Goal: Task Accomplishment & Management: Manage account settings

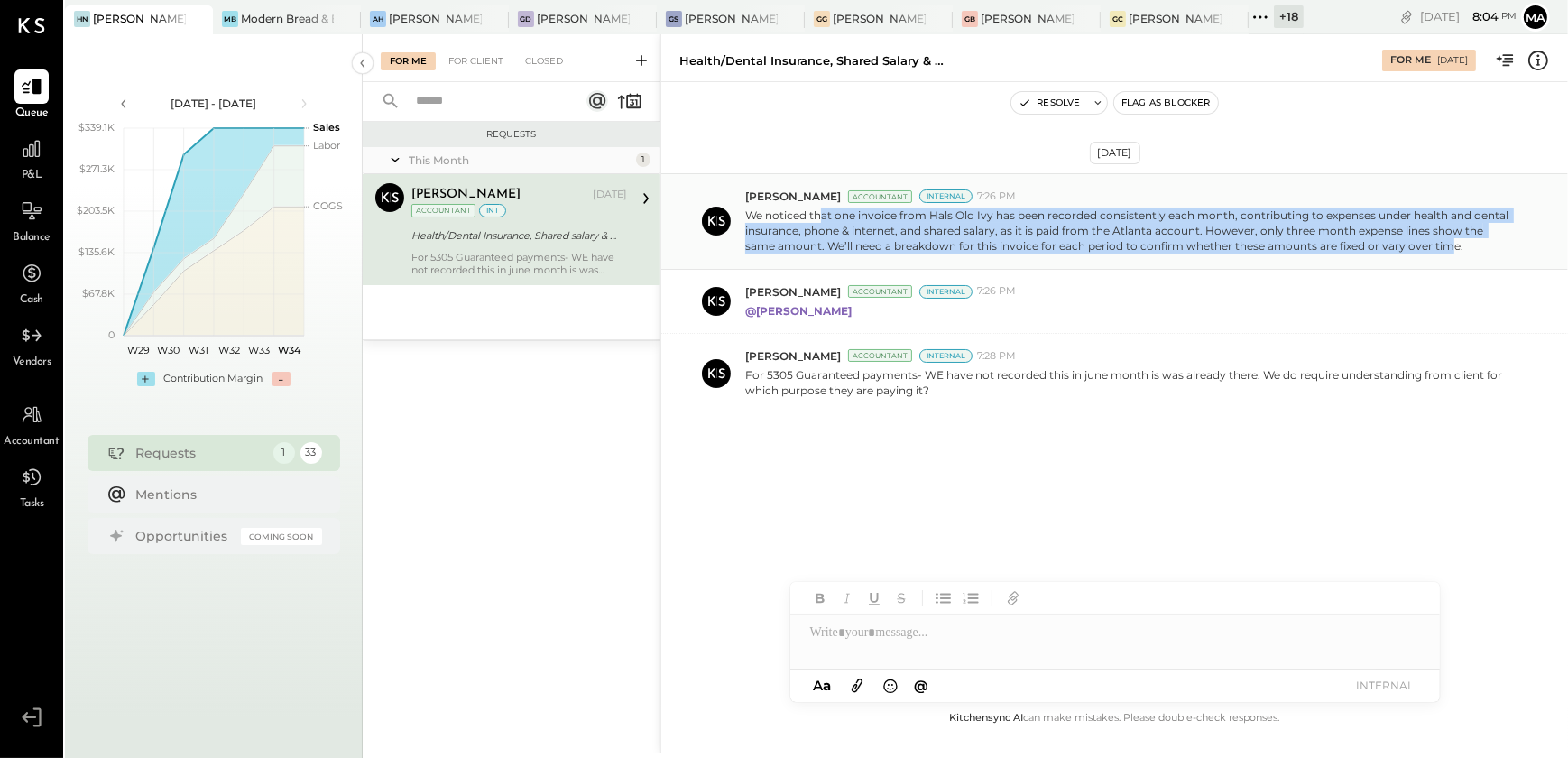
drag, startPoint x: 821, startPoint y: 215, endPoint x: 1416, endPoint y: 249, distance: 596.0
click at [1416, 249] on p "We noticed that one invoice from Hals Old Ivy has been recorded consistently ea…" at bounding box center [1129, 230] width 768 height 46
click at [1057, 99] on button "Resolve" at bounding box center [1049, 103] width 76 height 22
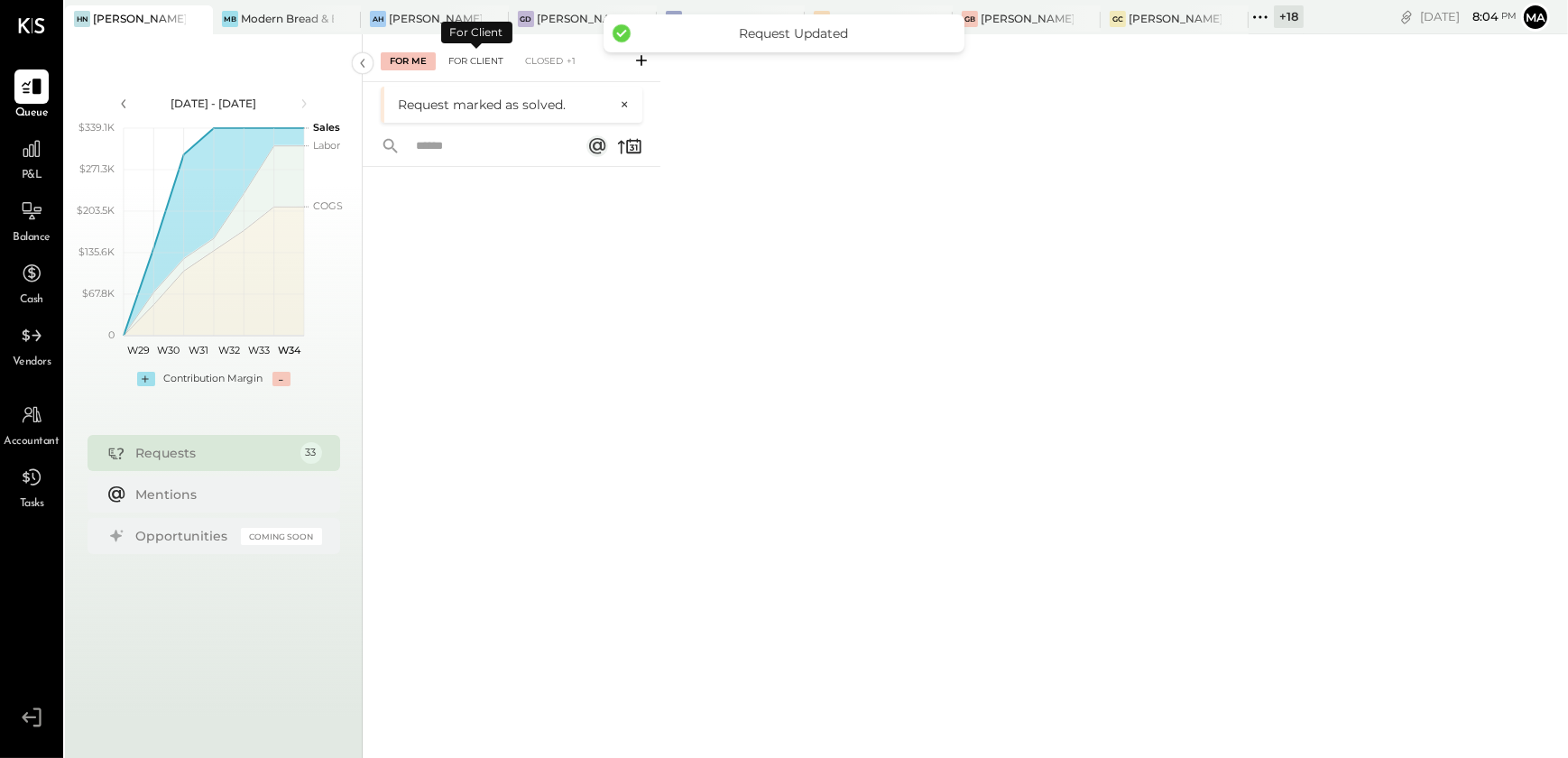
click at [482, 70] on div "For Client" at bounding box center [476, 61] width 73 height 18
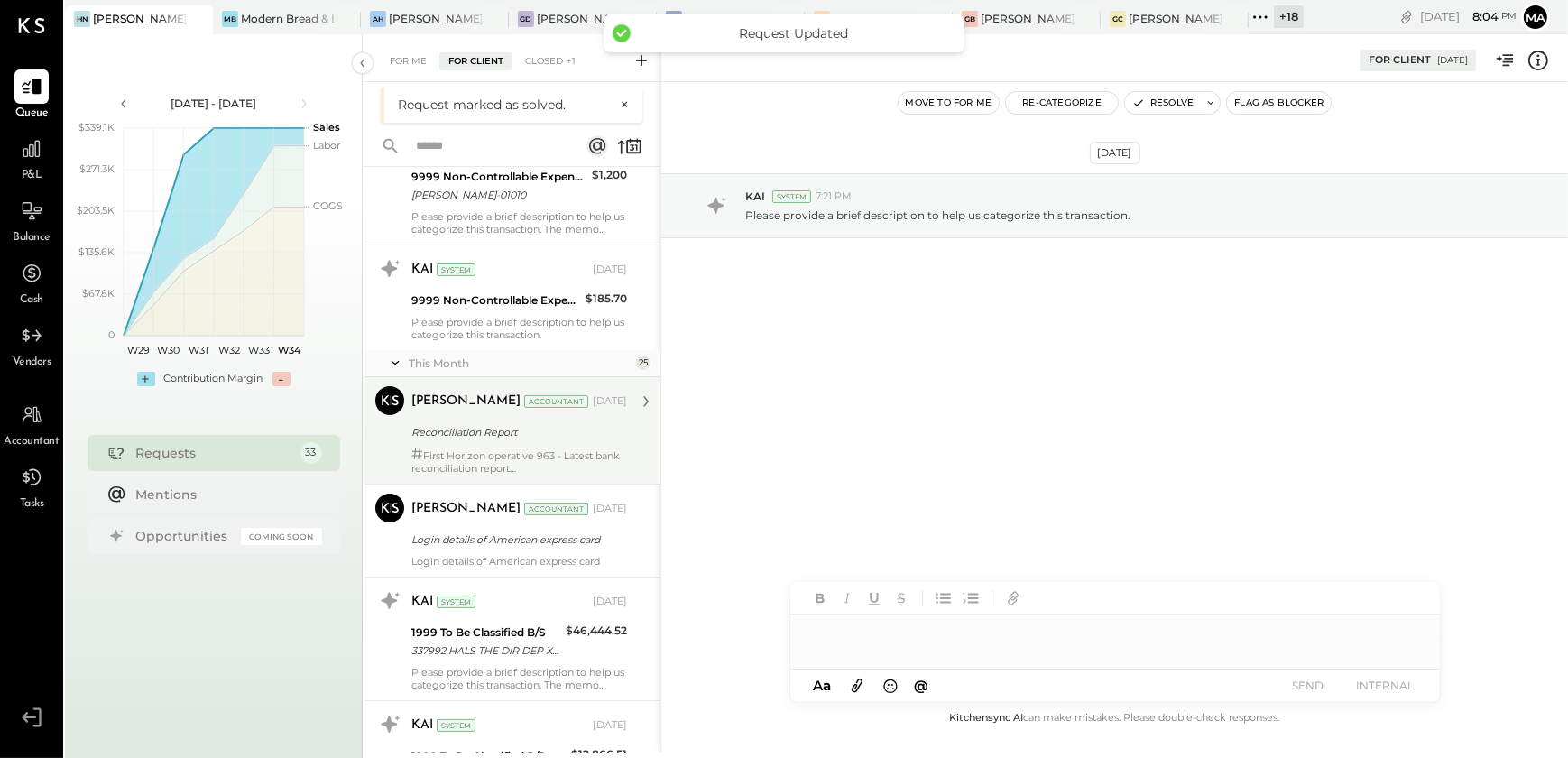
scroll to position [327, 0]
click at [491, 455] on div "# First Horizon operative 963 - Latest bank reconciliation report # First Horiz…" at bounding box center [518, 460] width 215 height 28
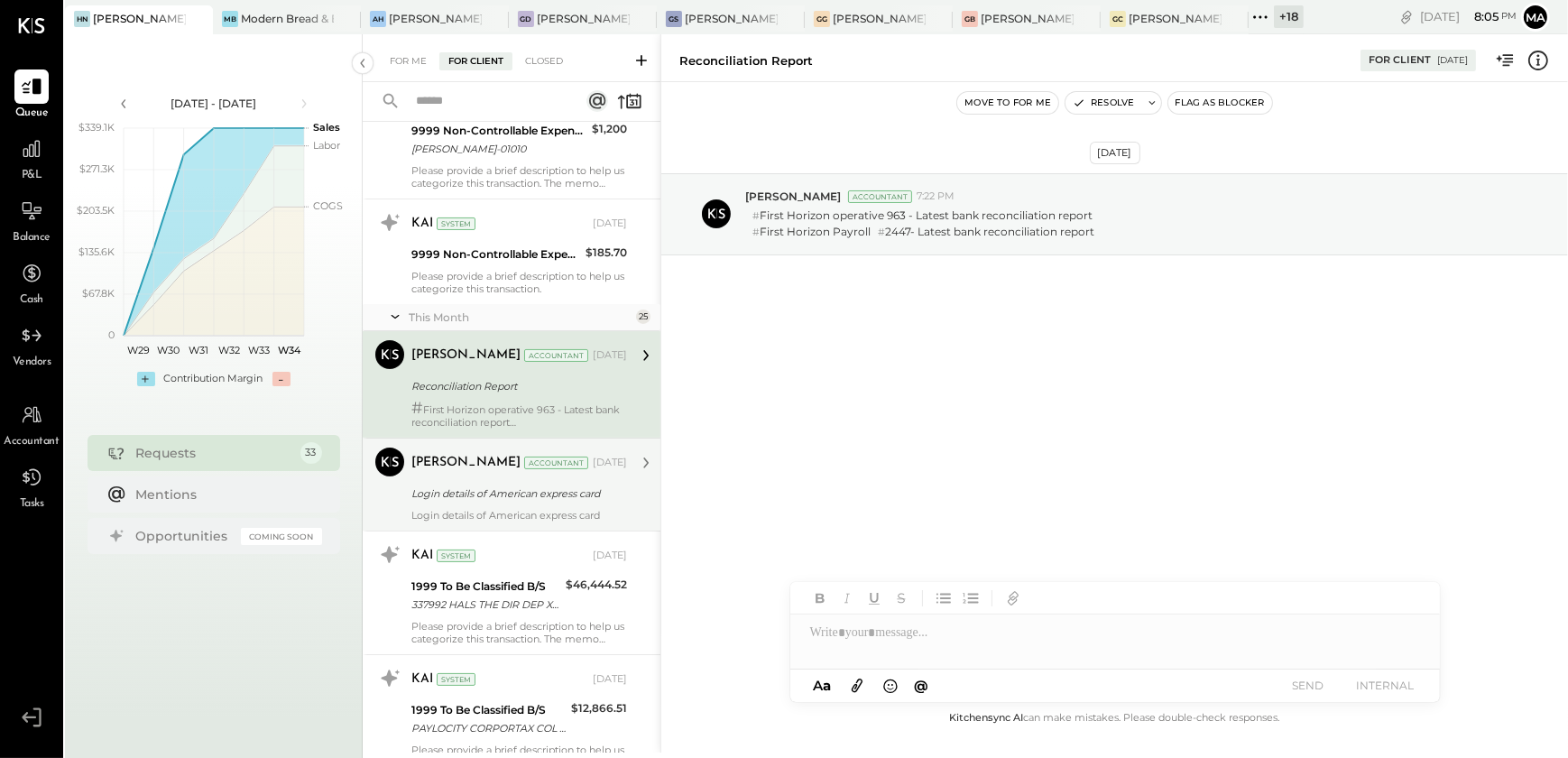
click at [521, 503] on div "[PERSON_NAME] Accountant [DATE] Login details of American express card Login de…" at bounding box center [518, 484] width 215 height 74
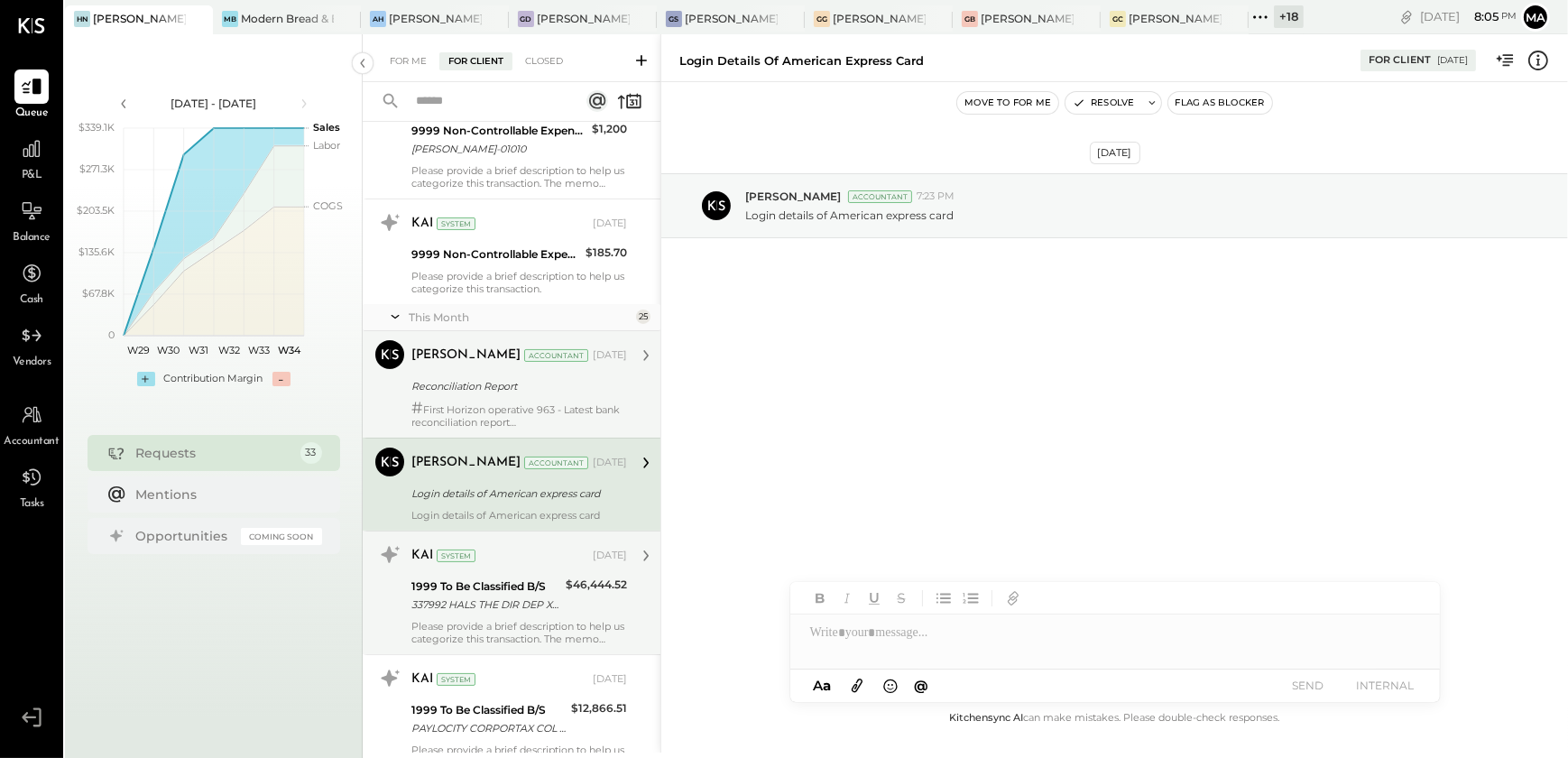
click at [525, 587] on div "1999 To Be Classified B/S" at bounding box center [485, 586] width 148 height 18
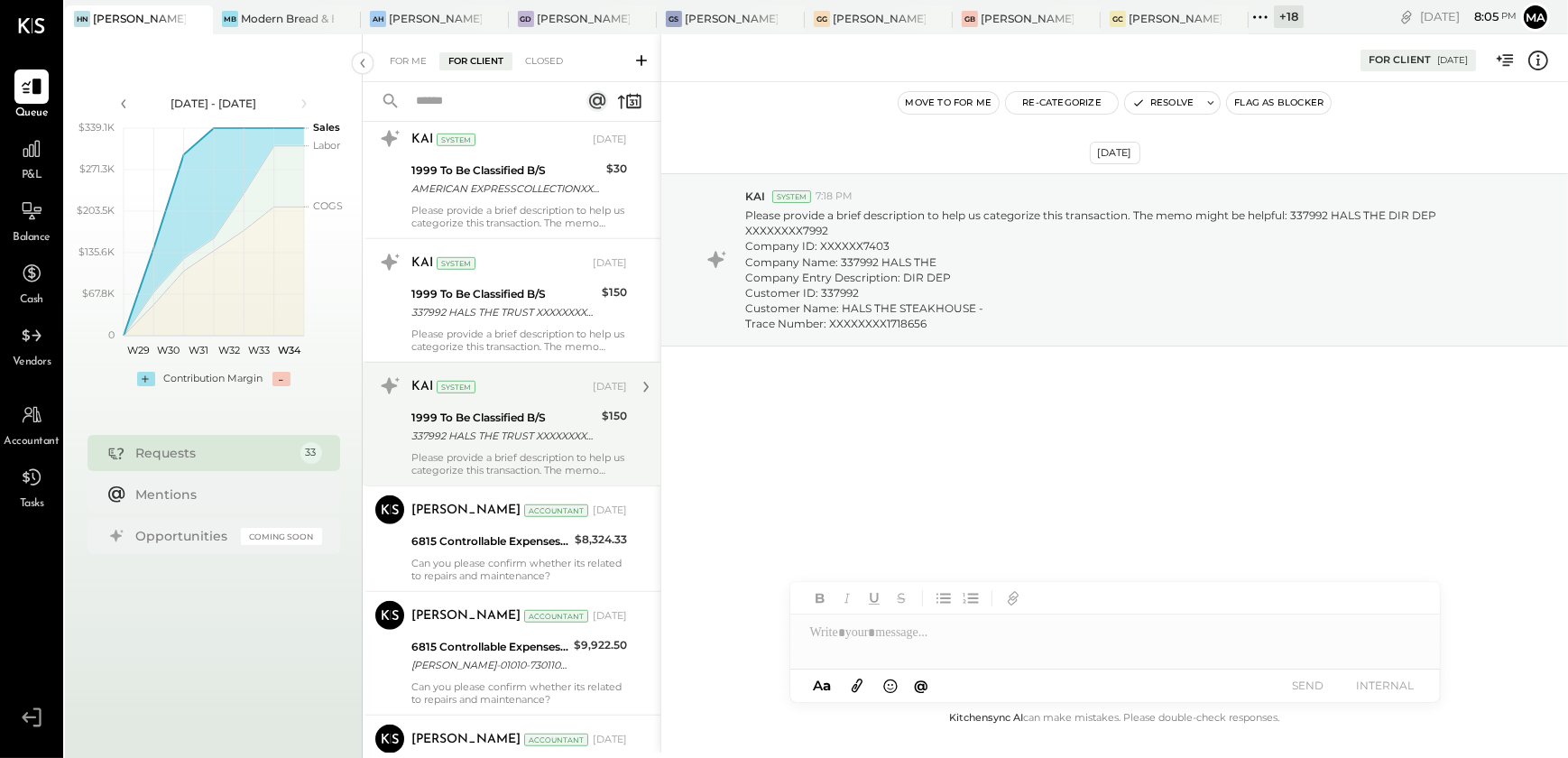
scroll to position [1722, 0]
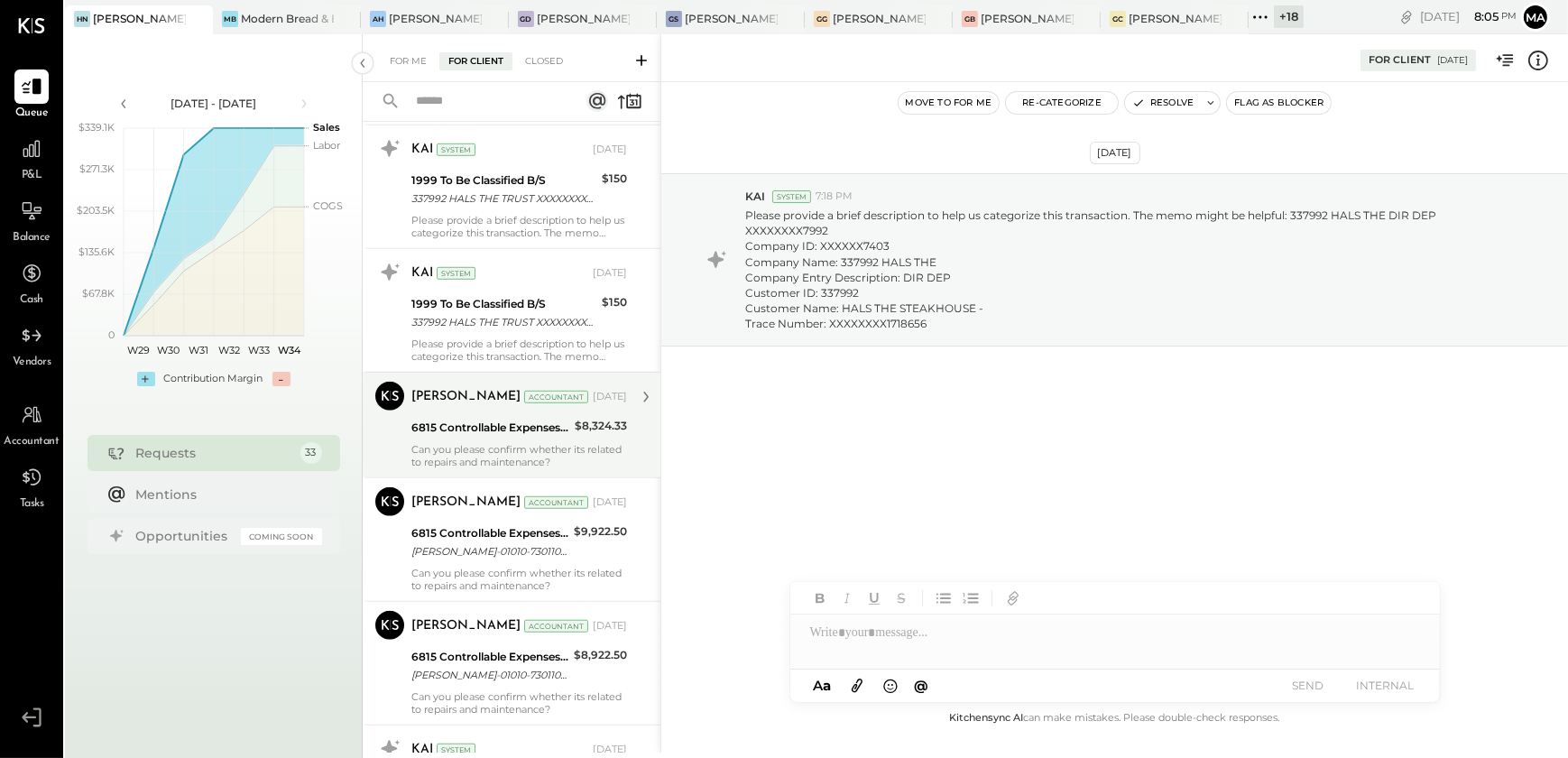
click at [471, 430] on div "6815 Controllable Expenses:Repairs & Maintenance:Repair & Maintenance, Facility" at bounding box center [490, 428] width 158 height 18
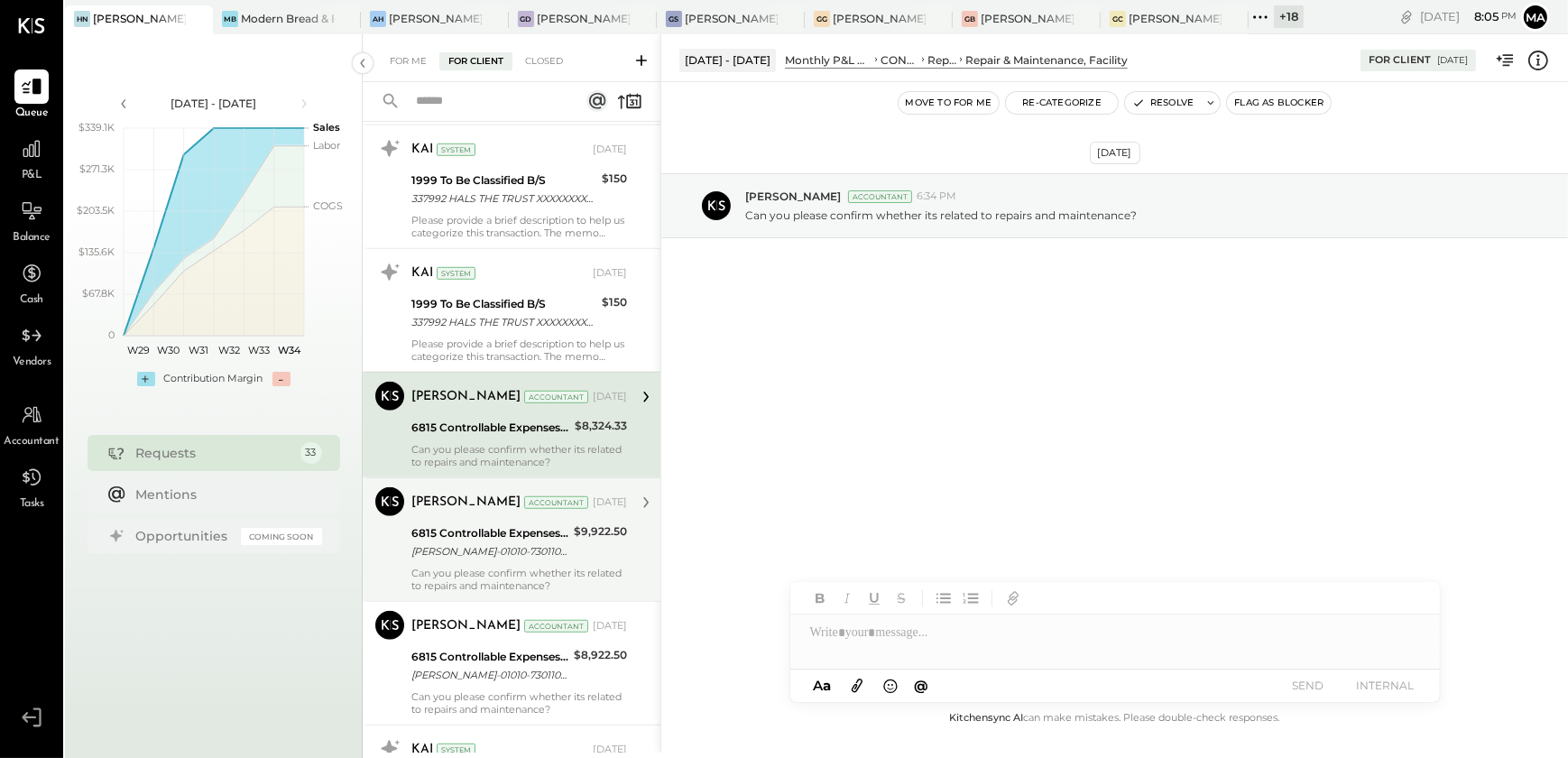
click at [489, 528] on div "6815 Controllable Expenses:Repairs & Maintenance:Repair & Maintenance, Facility" at bounding box center [490, 533] width 157 height 18
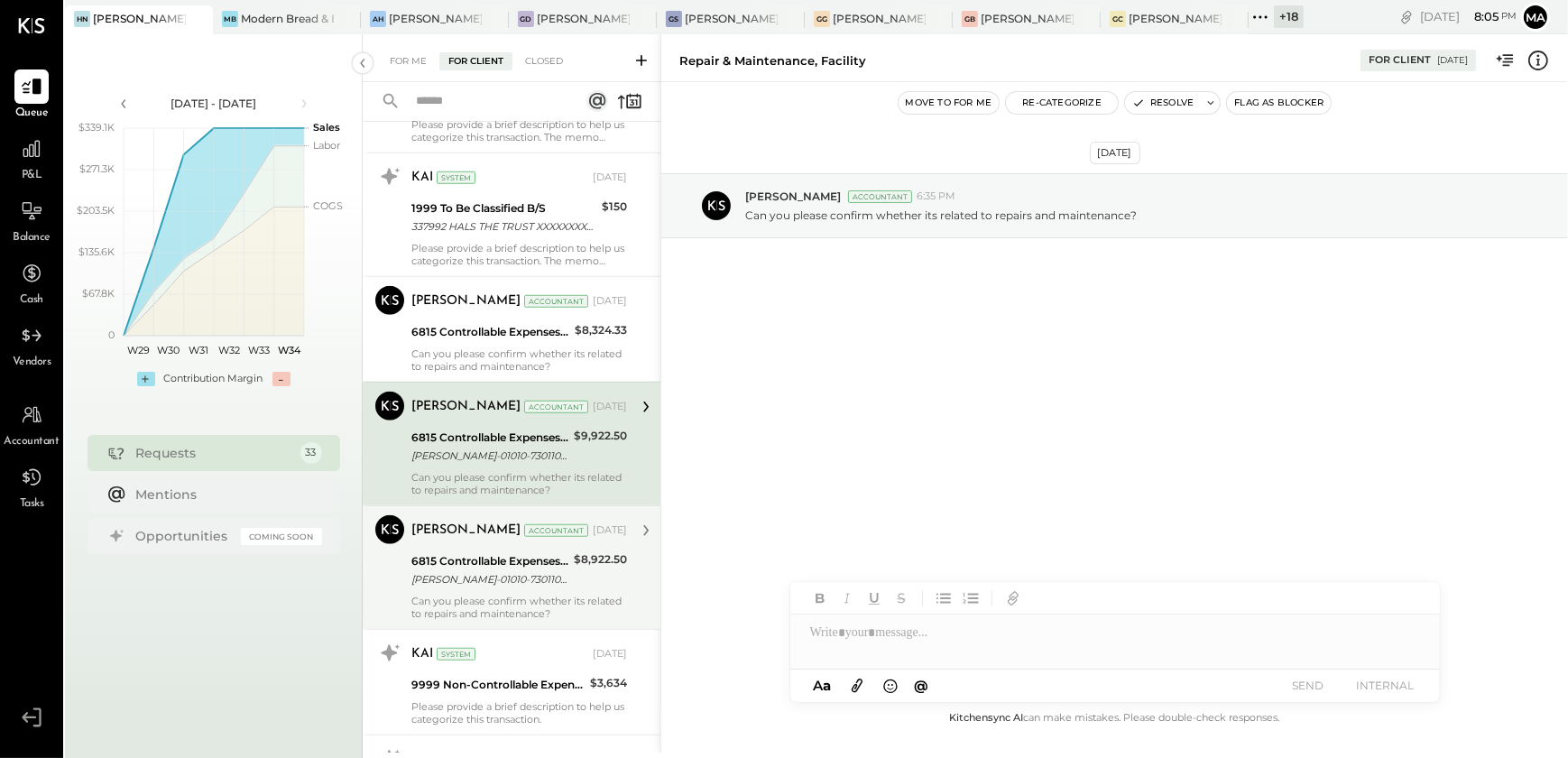
scroll to position [1967, 0]
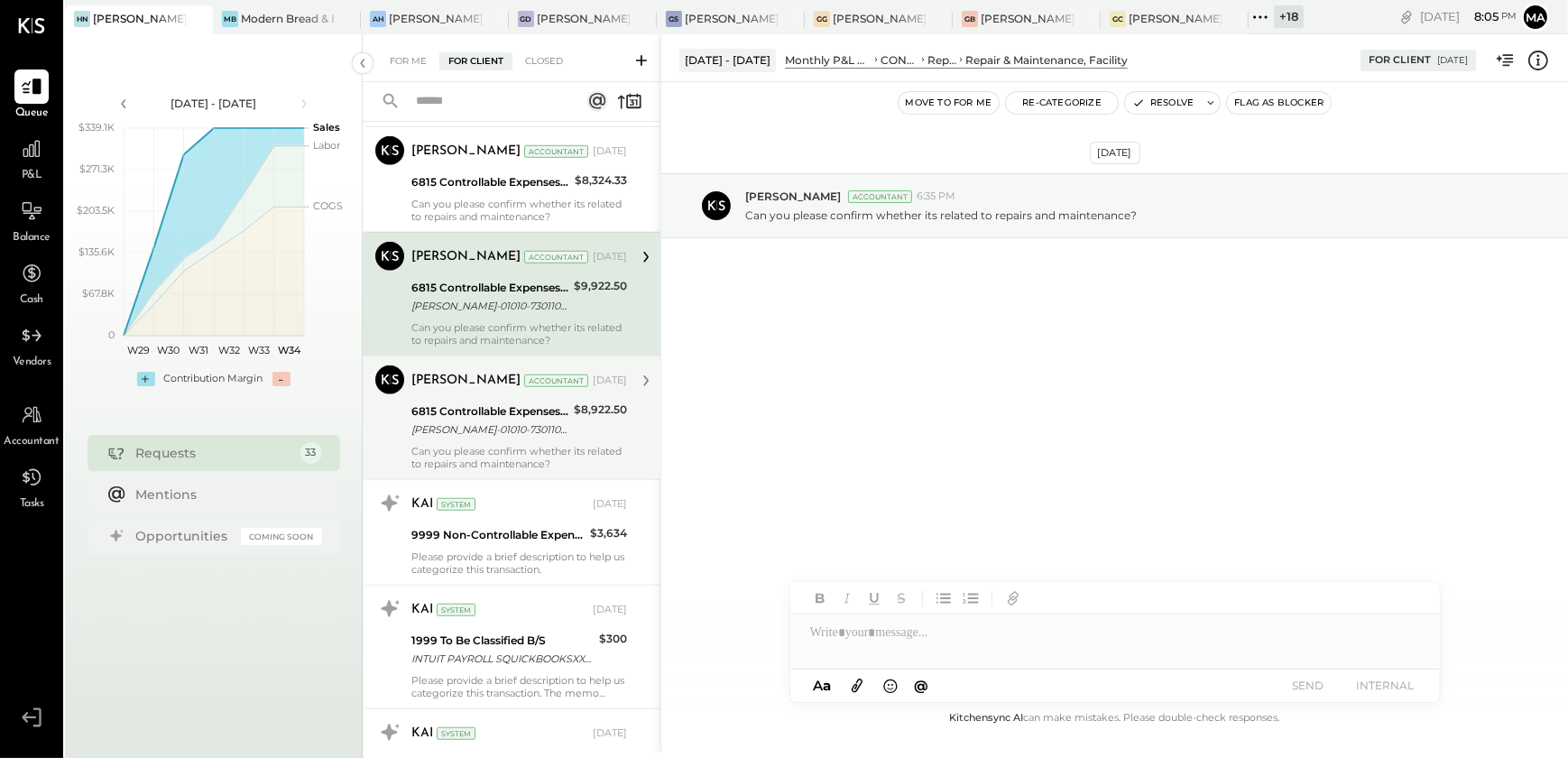
click at [510, 444] on div "Can you please confirm whether its related to repairs and maintenance?" at bounding box center [518, 457] width 215 height 26
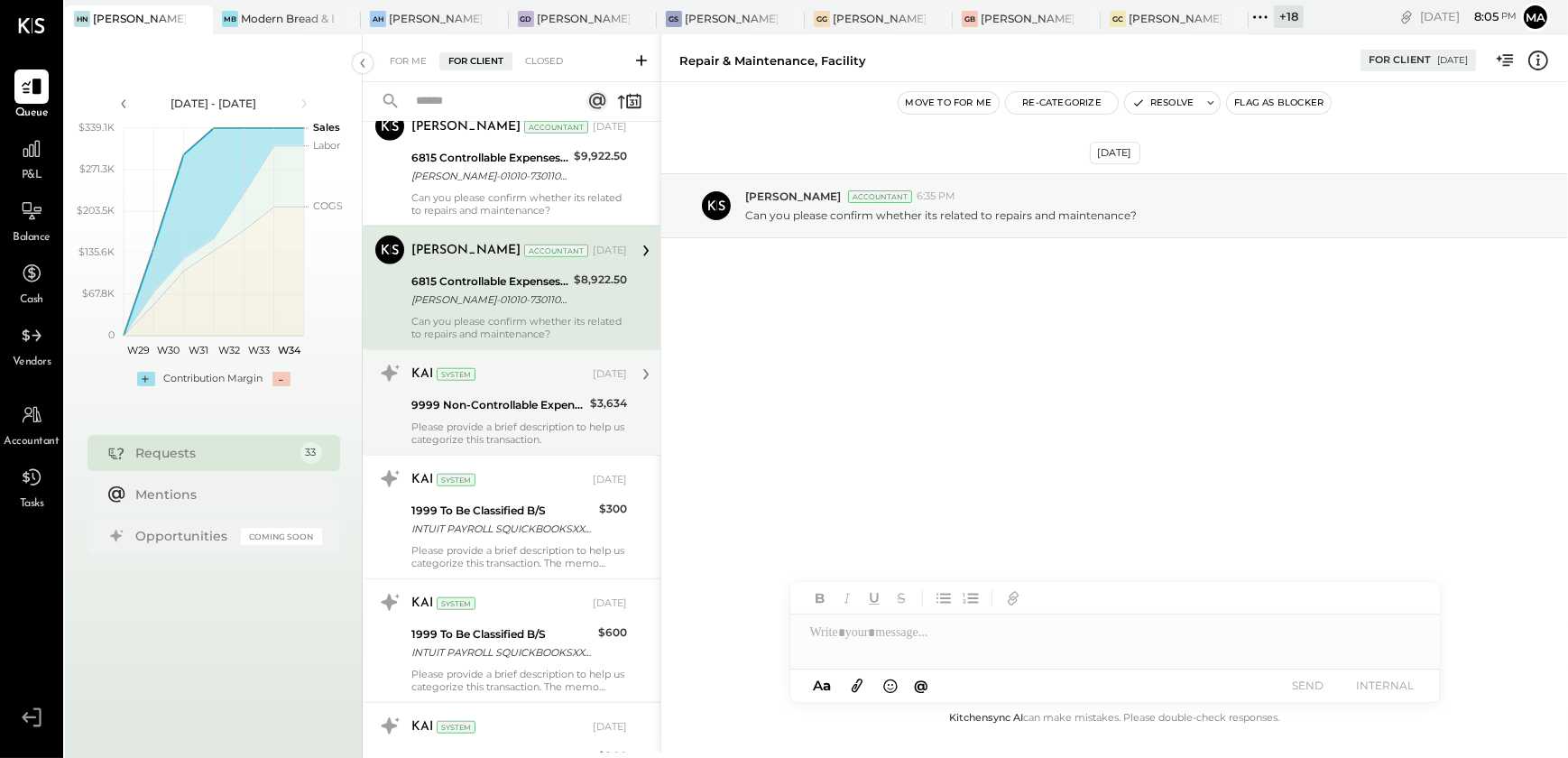
scroll to position [2214, 0]
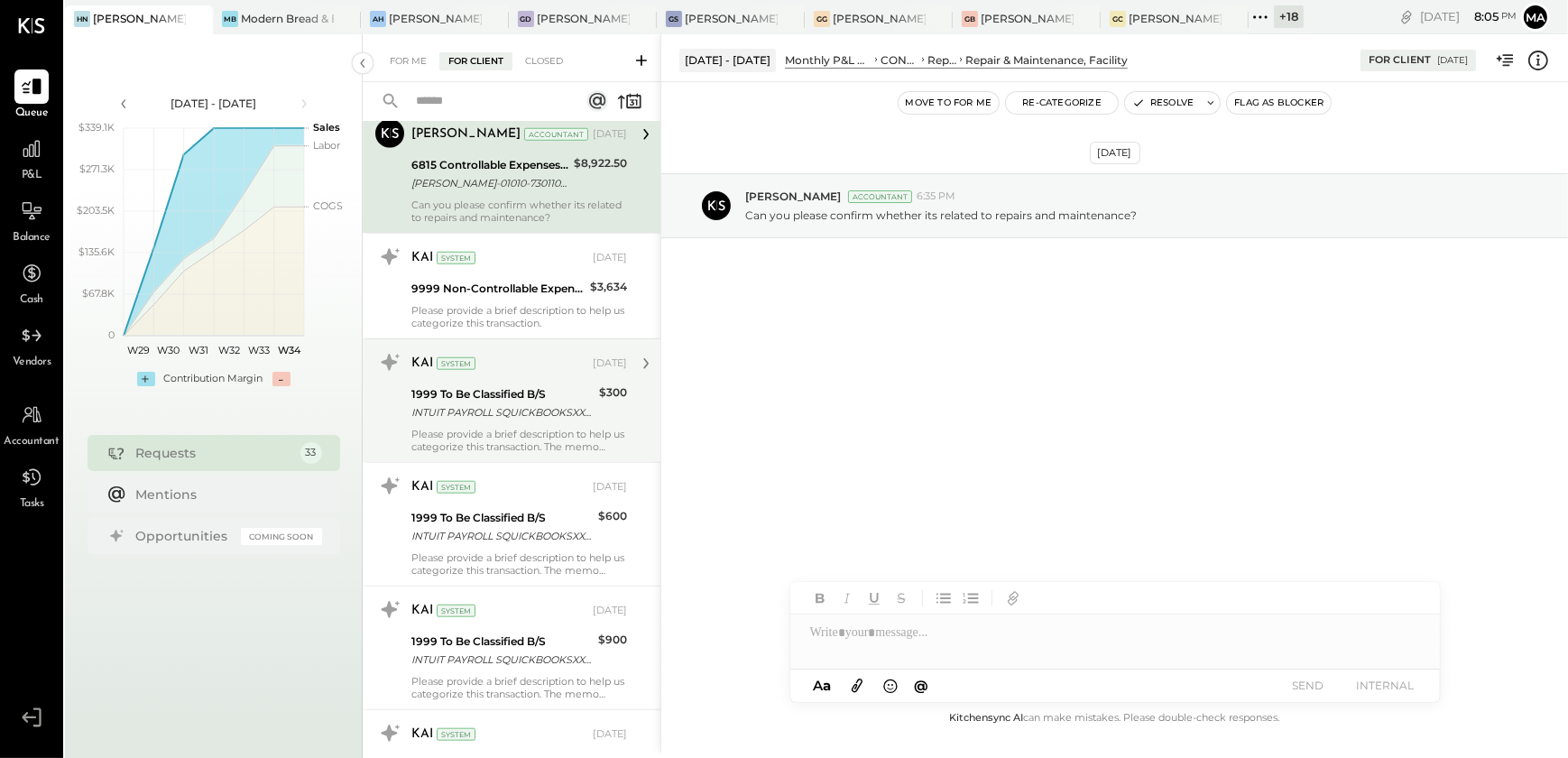
click at [520, 428] on div "Please provide a brief description to help us categorize this transaction. The …" at bounding box center [518, 440] width 215 height 26
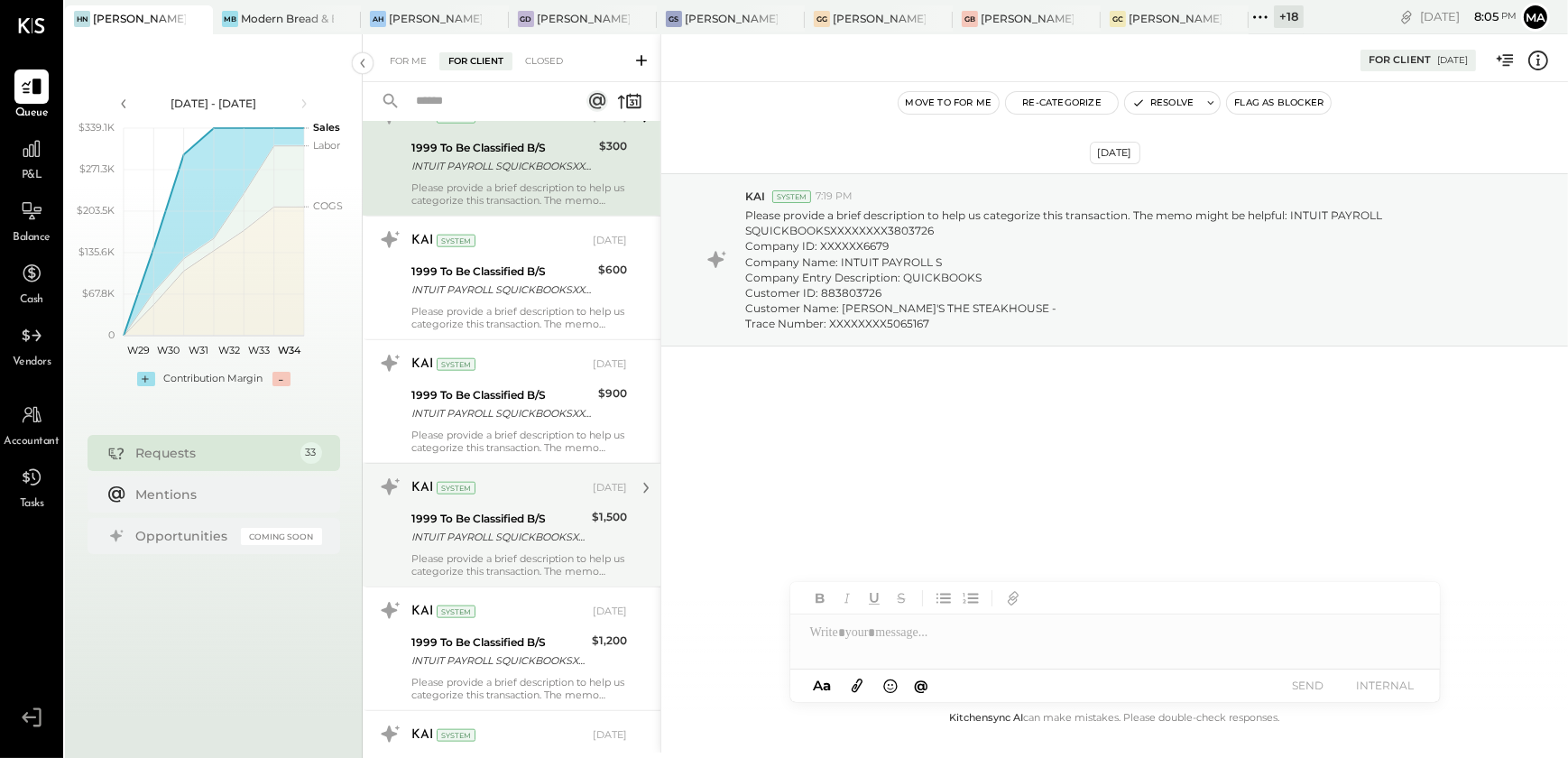
click at [542, 545] on div "KAI System [DATE] 1999 To Be Classified B/S INTUIT PAYROLL SQUICKBOOKSXXXXXXXX3…" at bounding box center [518, 525] width 215 height 104
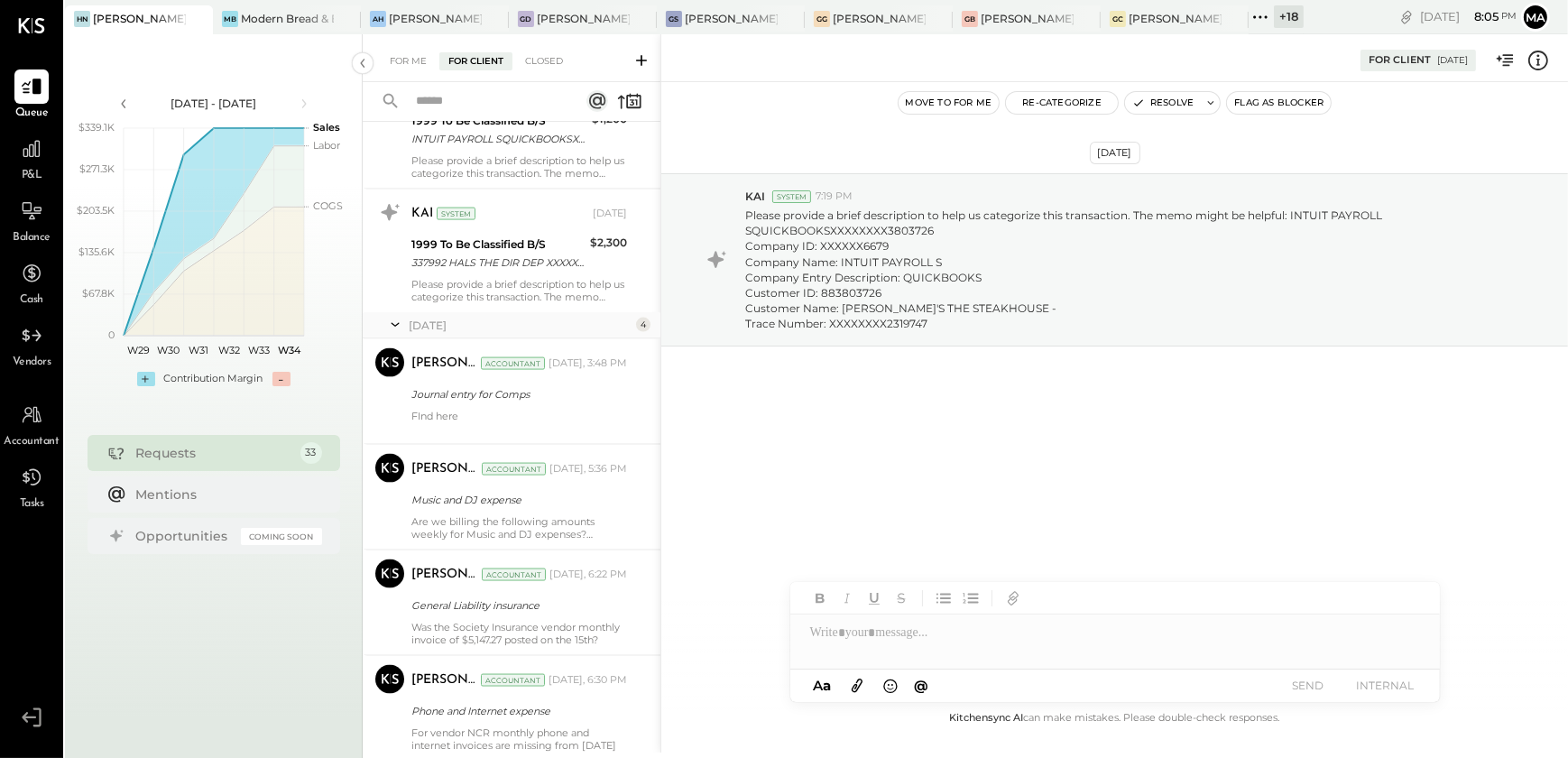
scroll to position [3362, 0]
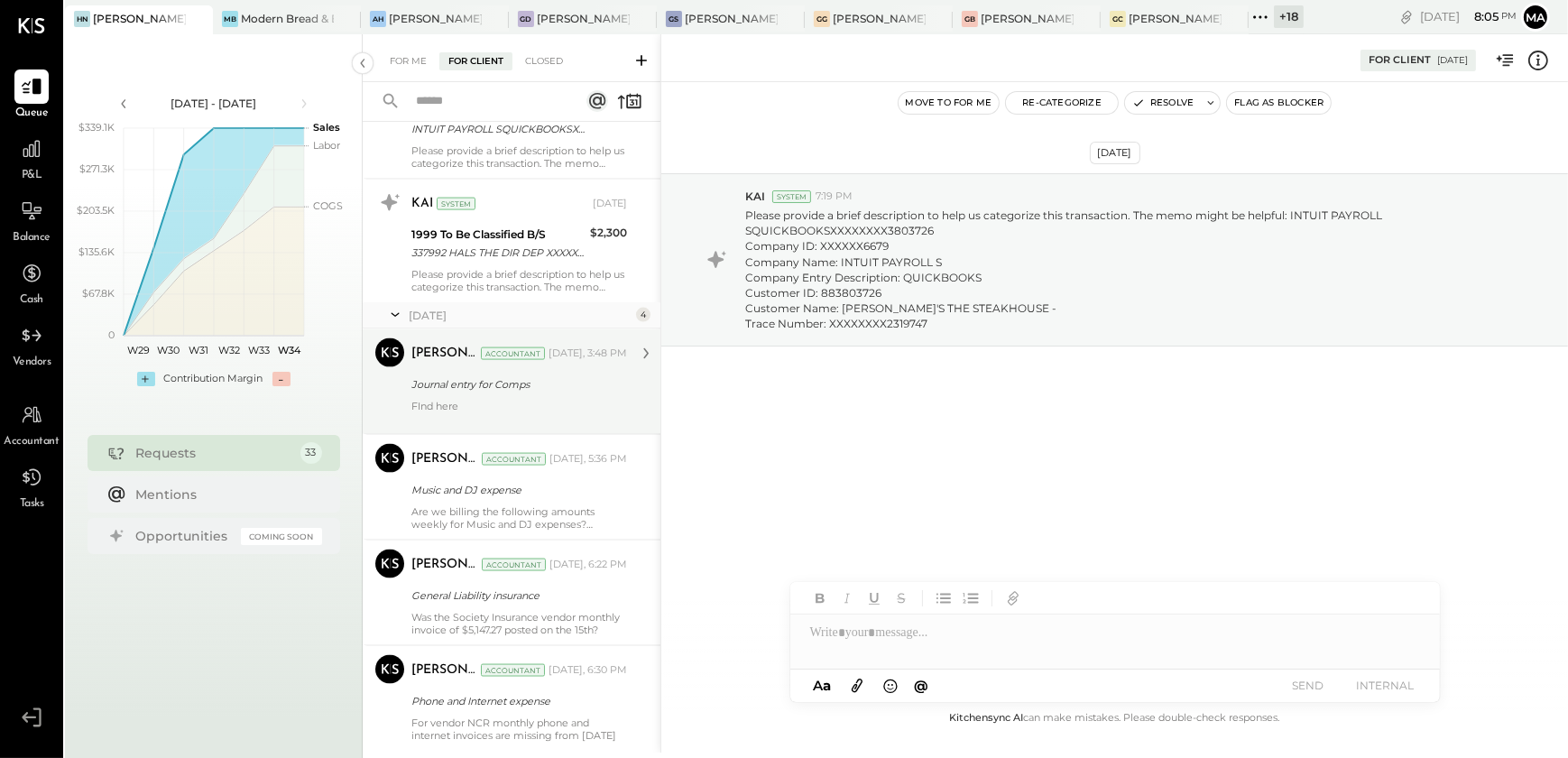
click at [465, 400] on div "FInd here" at bounding box center [518, 412] width 215 height 26
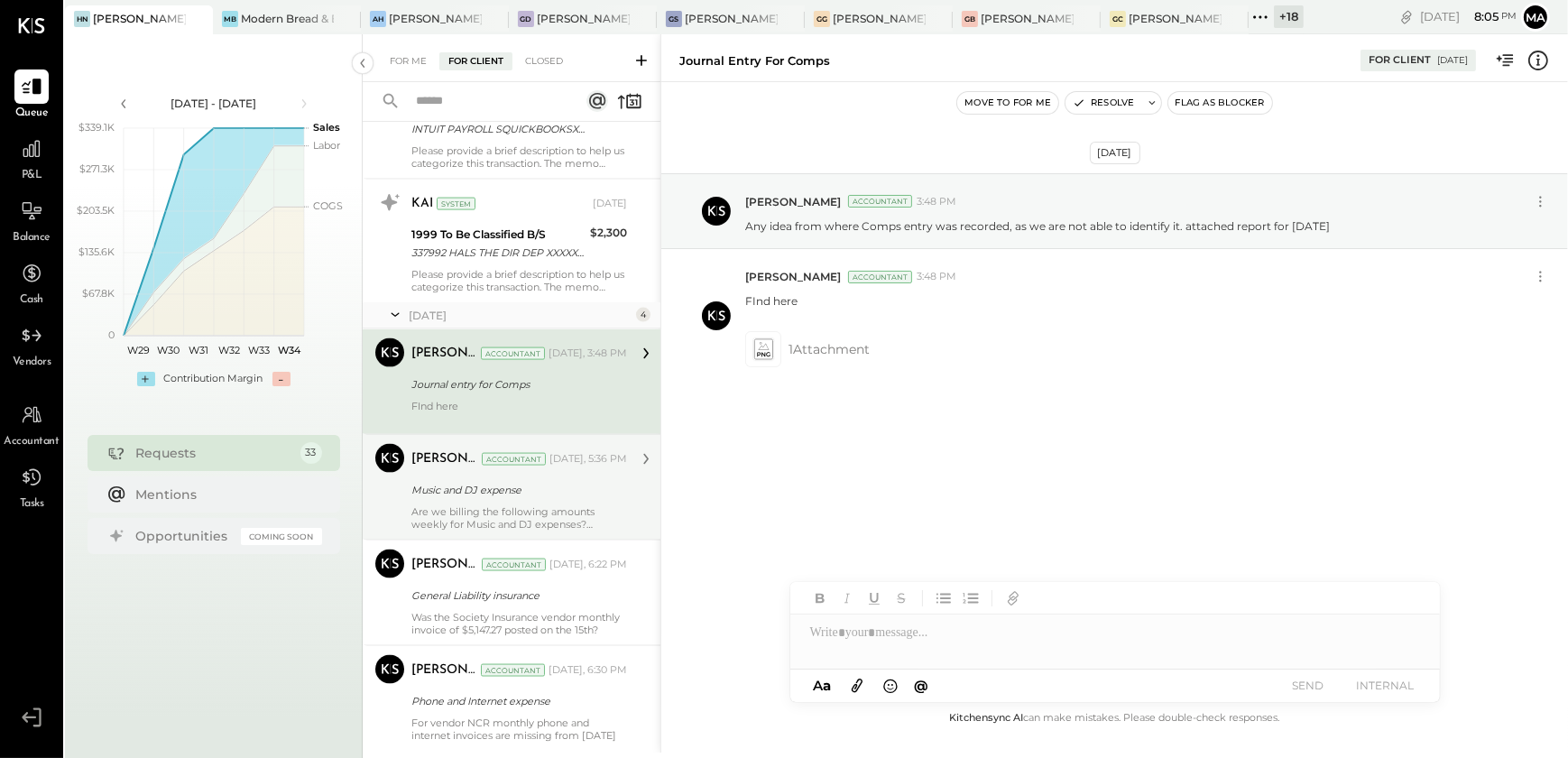
click at [415, 491] on div "Music and DJ expense" at bounding box center [516, 490] width 210 height 18
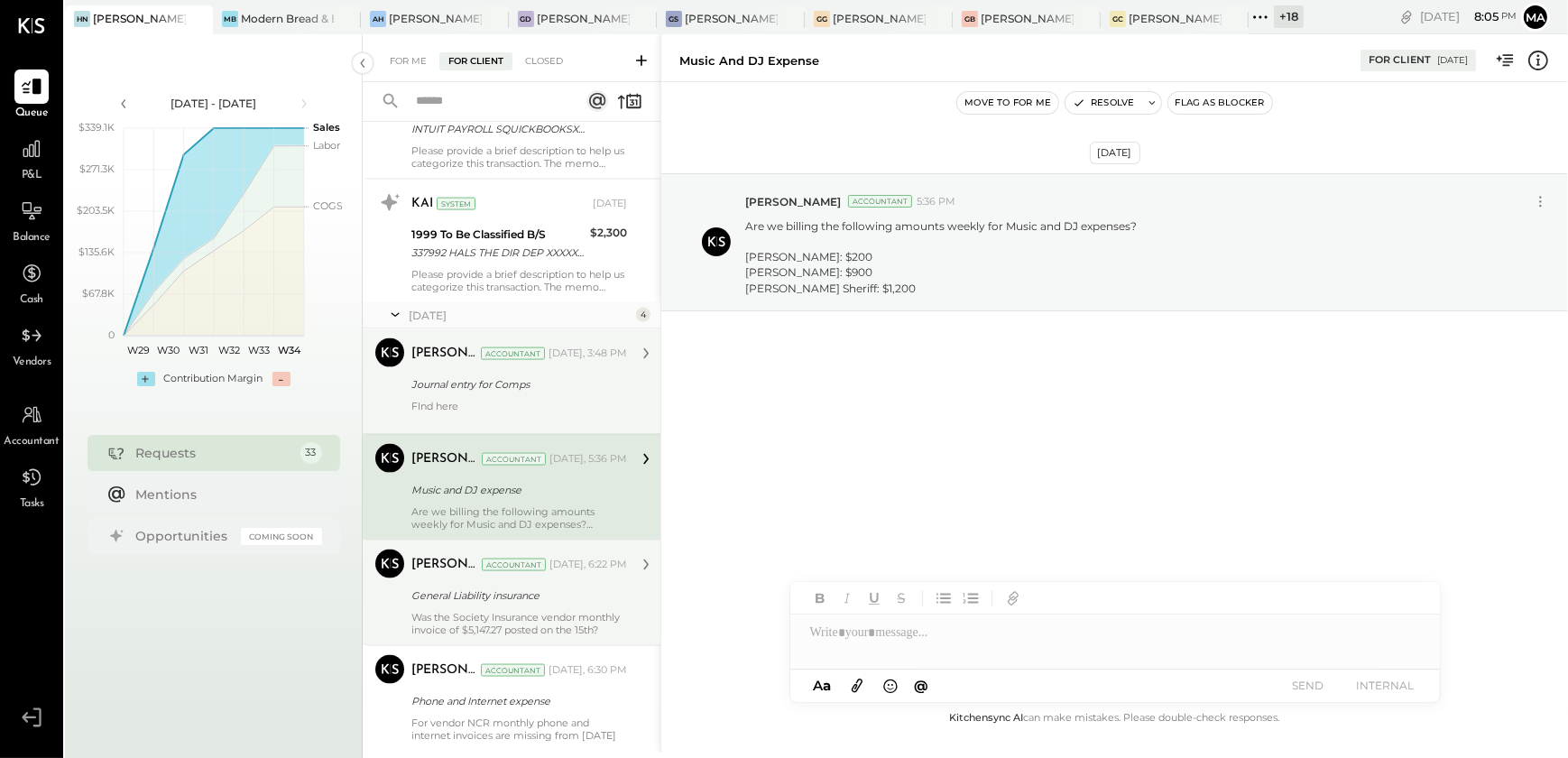
click at [463, 605] on div "[PERSON_NAME] Accountant [DATE], 6:22 PM General Liability insurance Was the So…" at bounding box center [518, 593] width 215 height 87
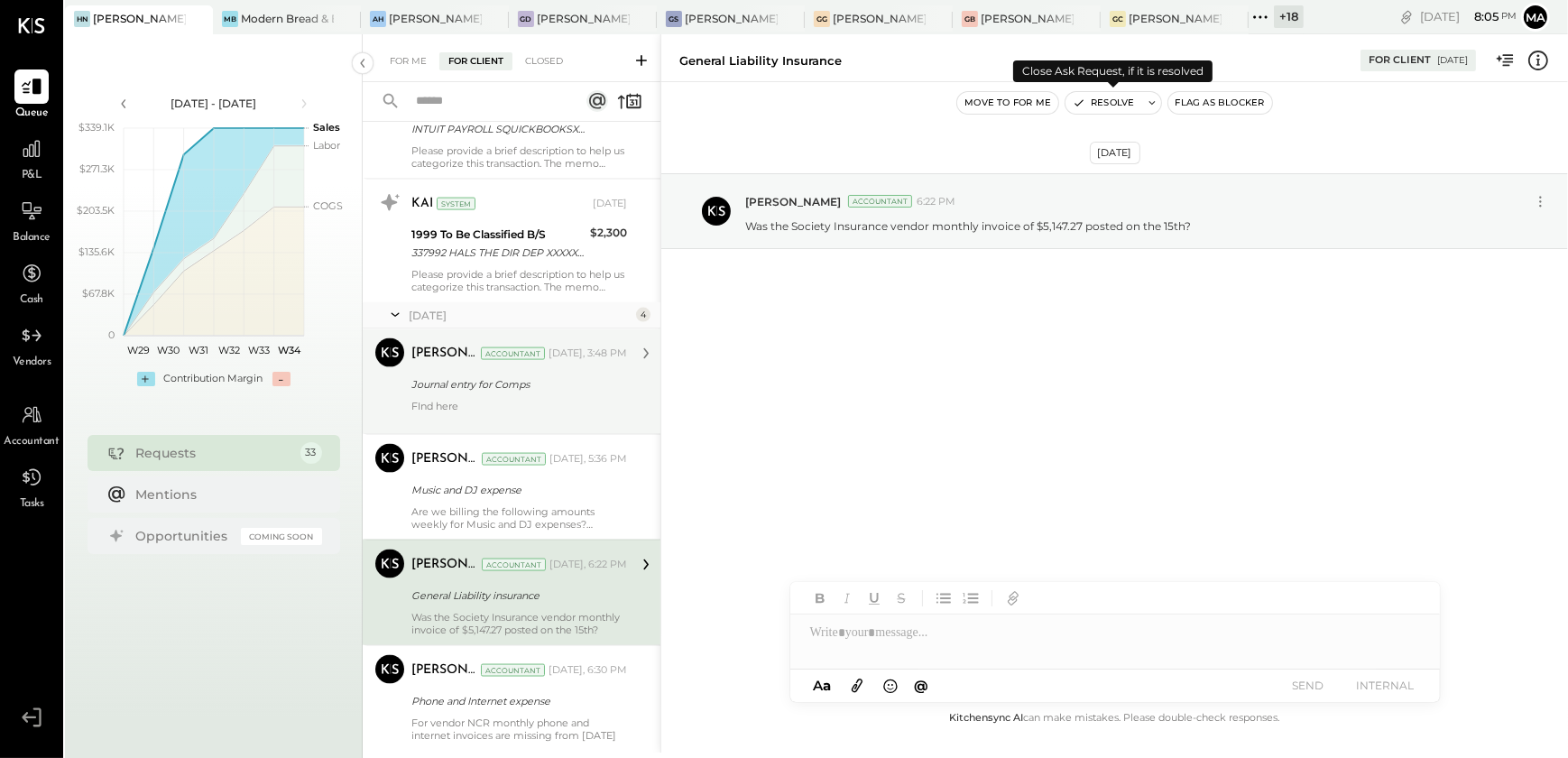
click at [1095, 103] on button "Resolve" at bounding box center [1103, 103] width 76 height 22
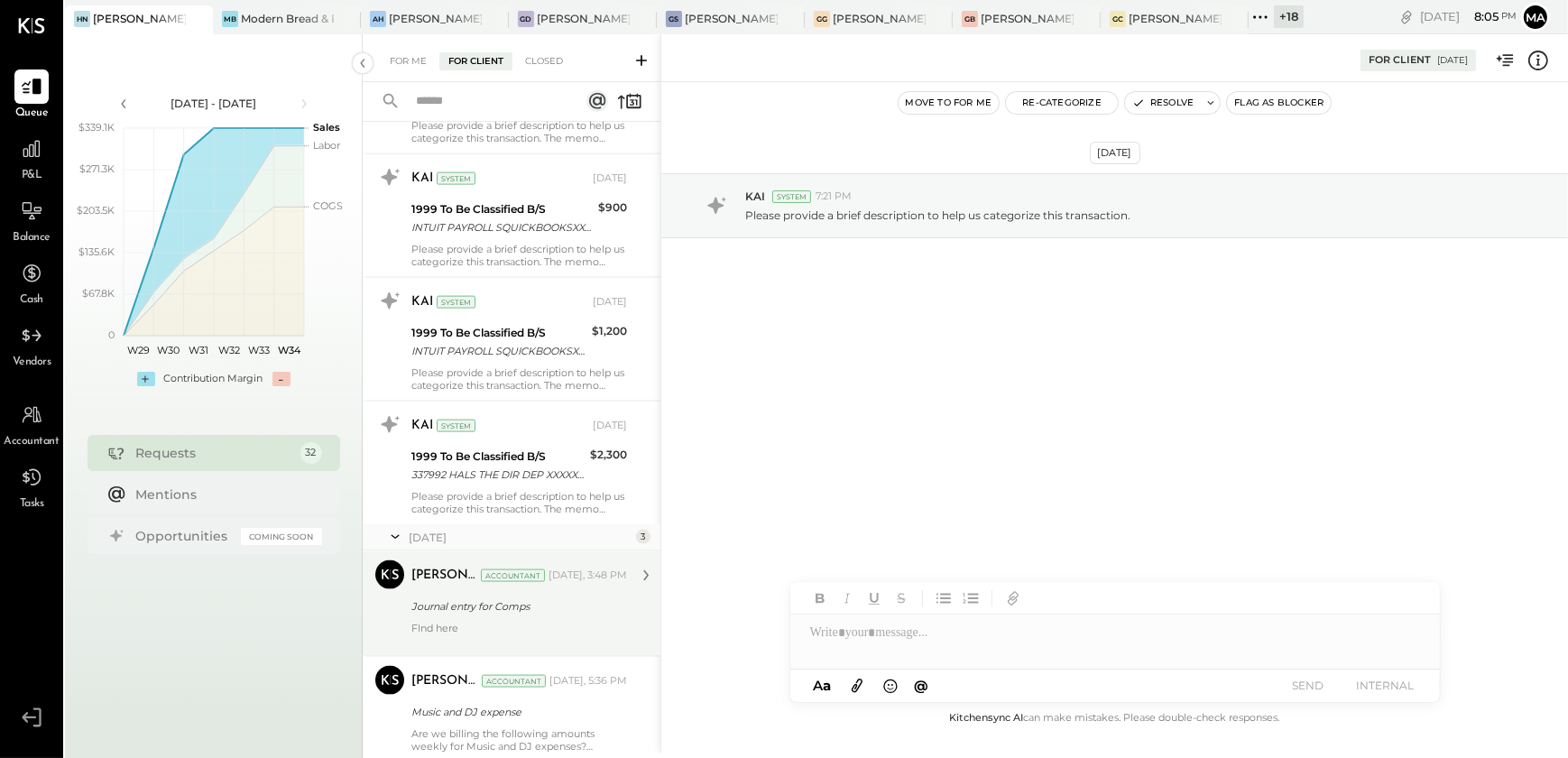
scroll to position [3299, 0]
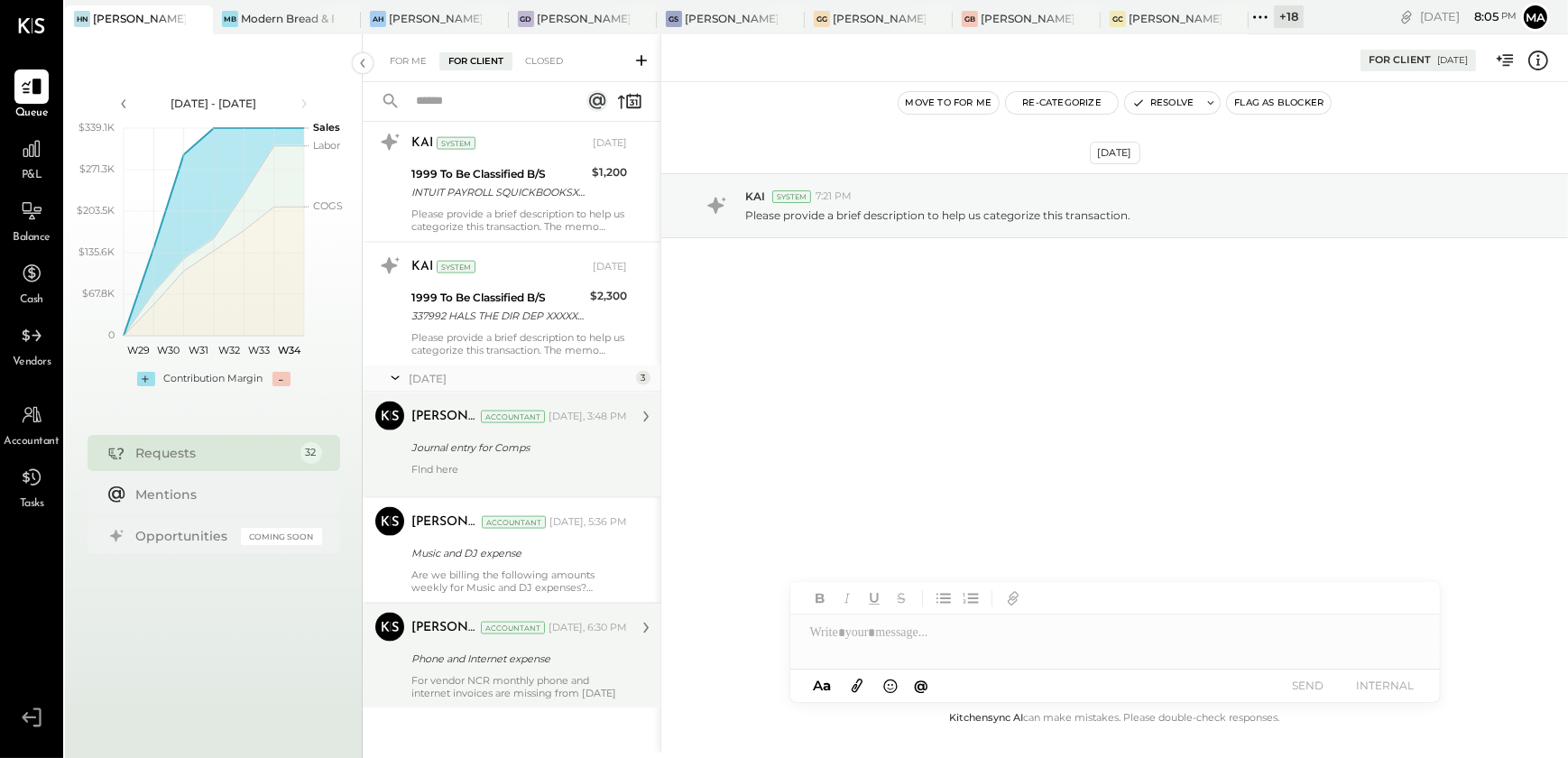
click at [487, 685] on div "For vendor NCR monthly phone and internet invoices are missing from [DATE]" at bounding box center [518, 686] width 215 height 26
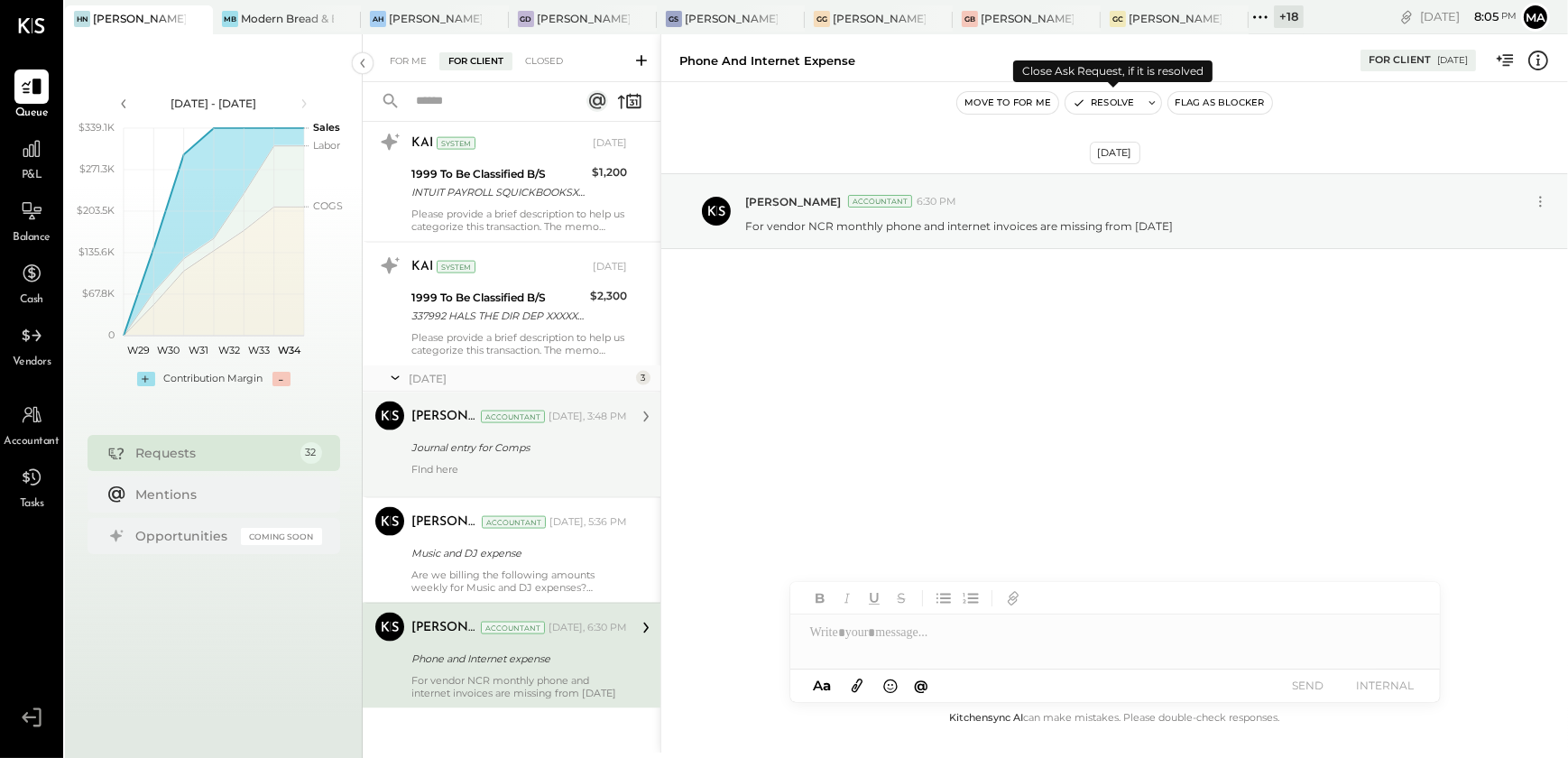
click at [1100, 97] on button "Resolve" at bounding box center [1103, 103] width 76 height 22
